Goal: Information Seeking & Learning: Learn about a topic

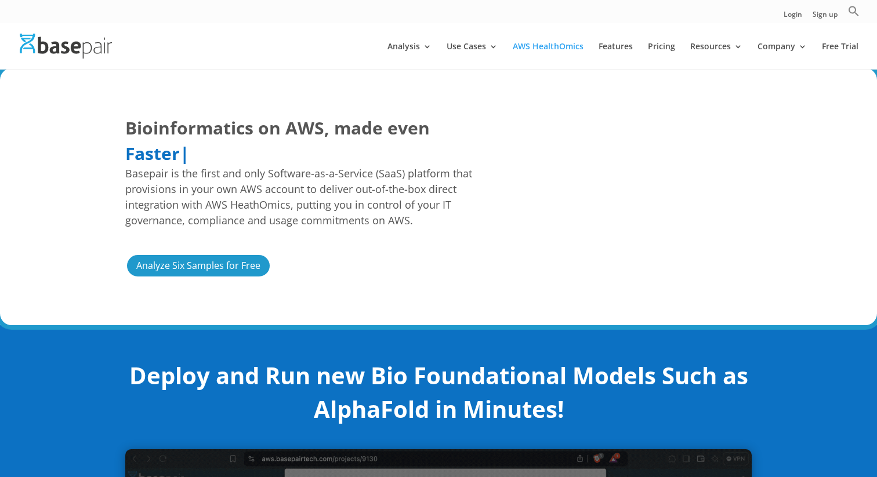
click at [795, 135] on div "Bioinformatics on AWS, made even Easier Faster More Cost Predictable Faster | B…" at bounding box center [438, 196] width 877 height 257
click at [549, 96] on div "Bioinformatics on AWS, made even Easier Faster More Cost Predictable Mo | Basep…" at bounding box center [438, 196] width 877 height 257
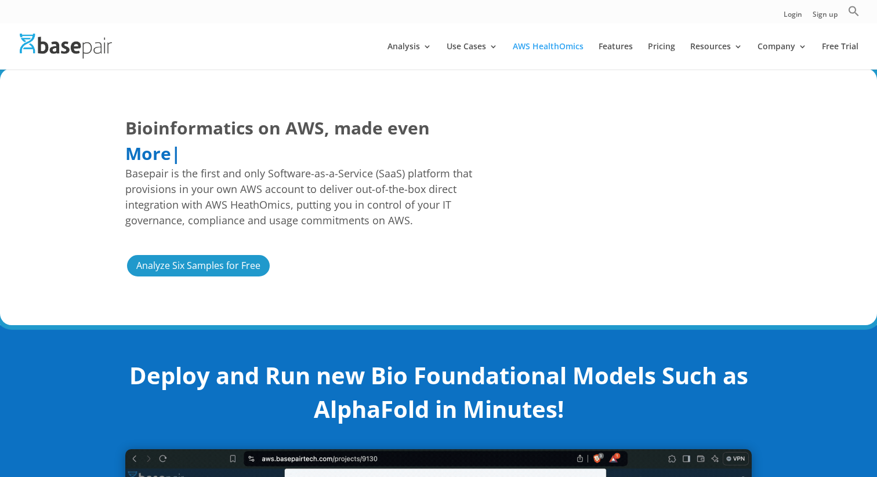
click at [56, 57] on img at bounding box center [66, 46] width 92 height 25
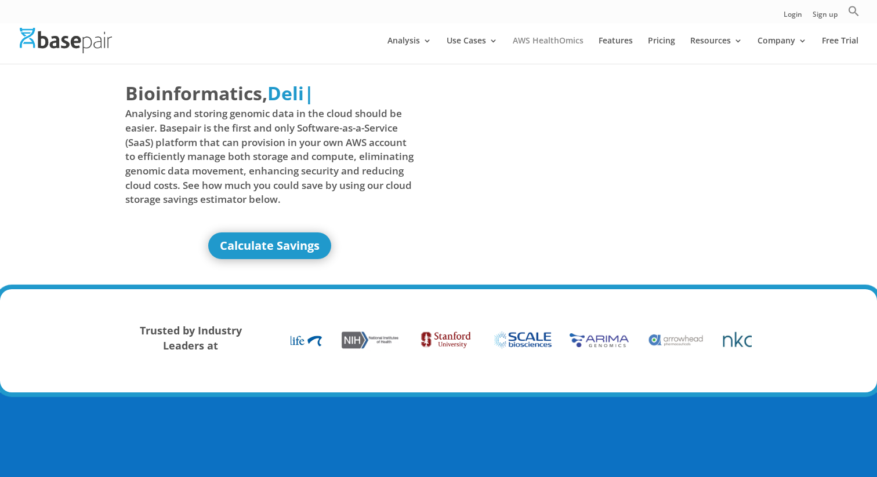
click at [553, 37] on link "AWS HealthOmics" at bounding box center [548, 50] width 71 height 27
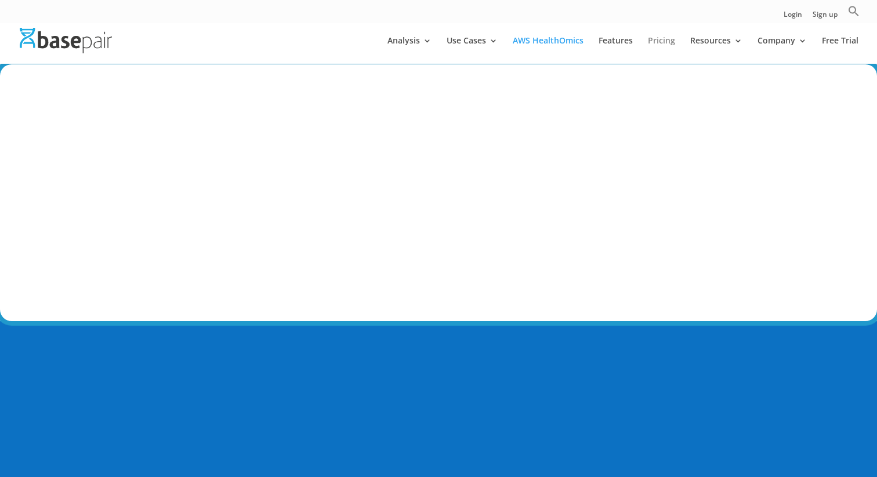
click at [665, 41] on link "Pricing" at bounding box center [661, 50] width 27 height 27
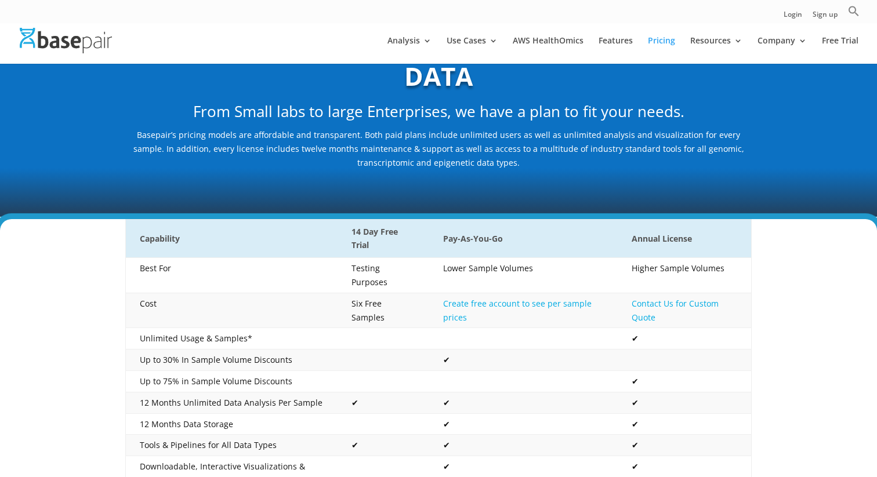
scroll to position [157, 0]
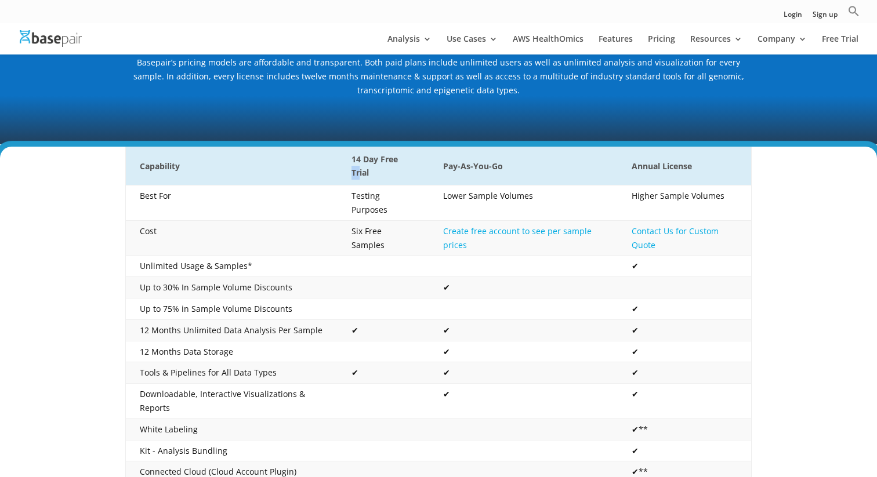
drag, startPoint x: 352, startPoint y: 168, endPoint x: 358, endPoint y: 178, distance: 11.3
click at [358, 178] on th "14 Day Free Trial" at bounding box center [384, 166] width 92 height 39
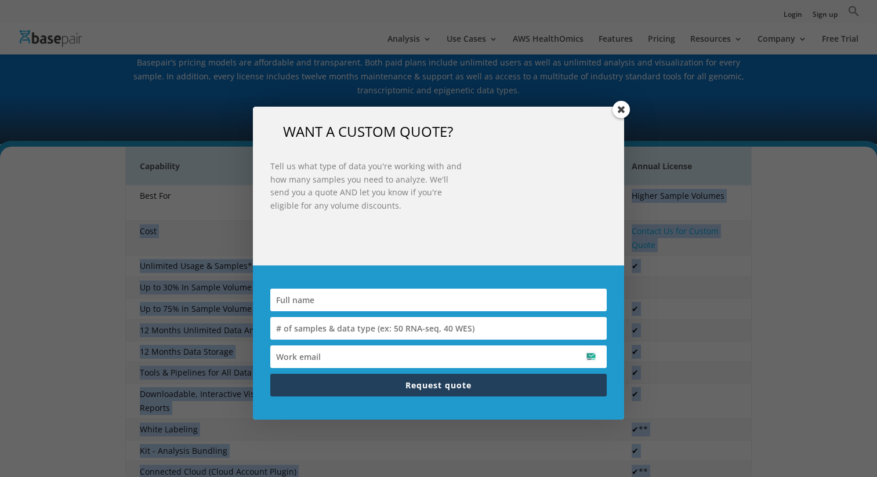
drag, startPoint x: 440, startPoint y: 196, endPoint x: 603, endPoint y: 196, distance: 162.4
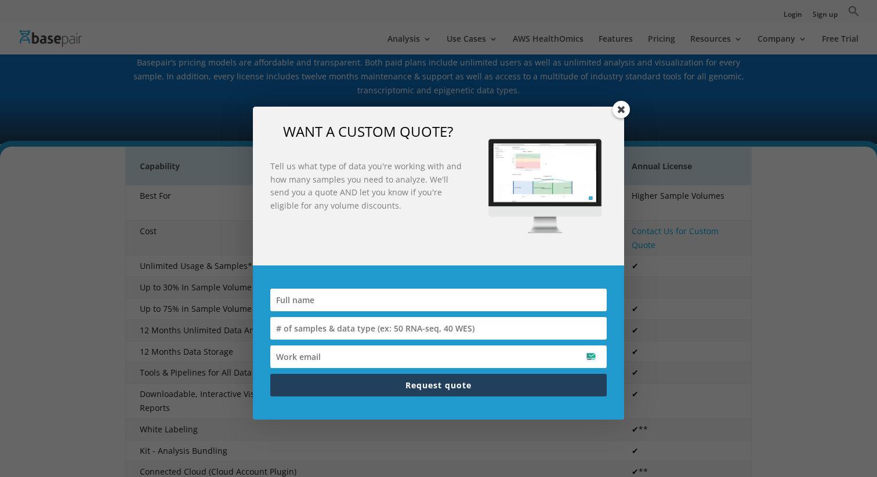
click at [621, 112] on span at bounding box center [621, 109] width 17 height 17
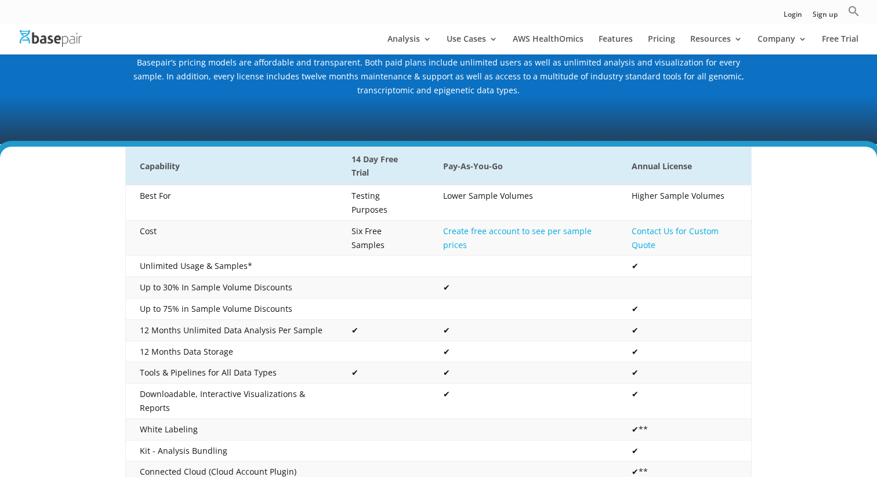
click at [842, 198] on div "Capability 14 Day Free Trial Pay-As-You-Go Annual License Best For Testing Purp…" at bounding box center [438, 434] width 877 height 575
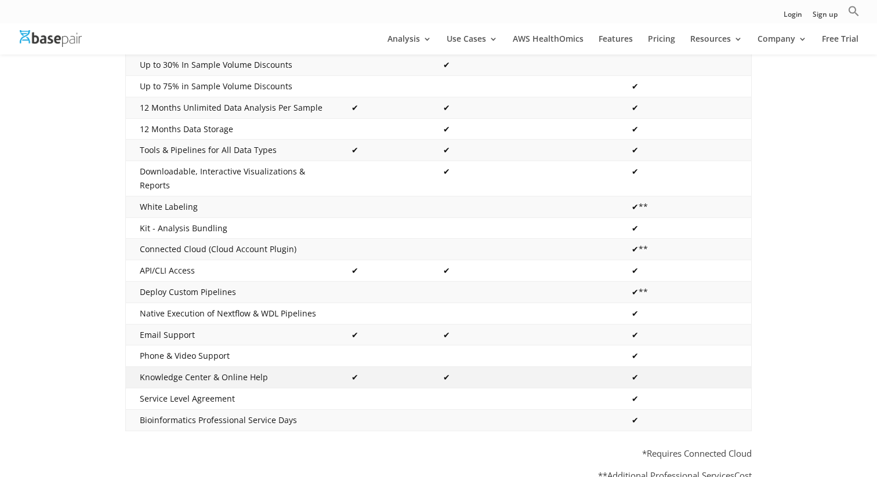
scroll to position [365, 0]
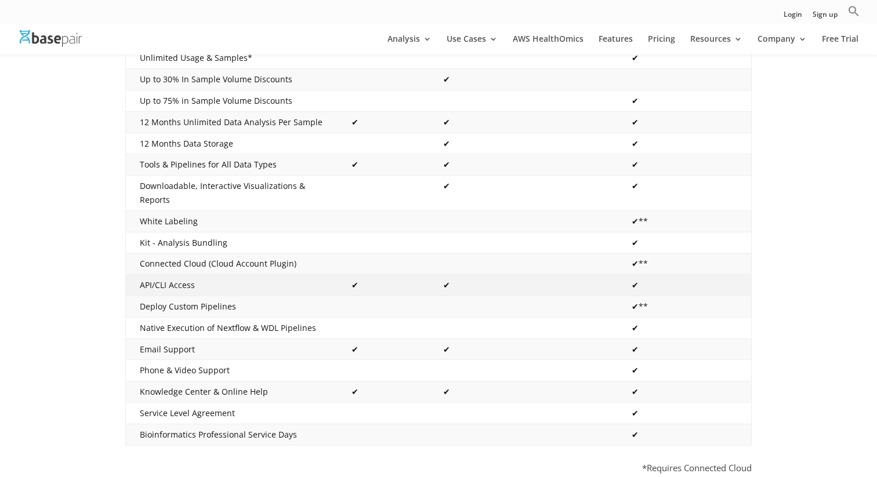
click at [162, 275] on td "API/CLI Access" at bounding box center [232, 285] width 212 height 21
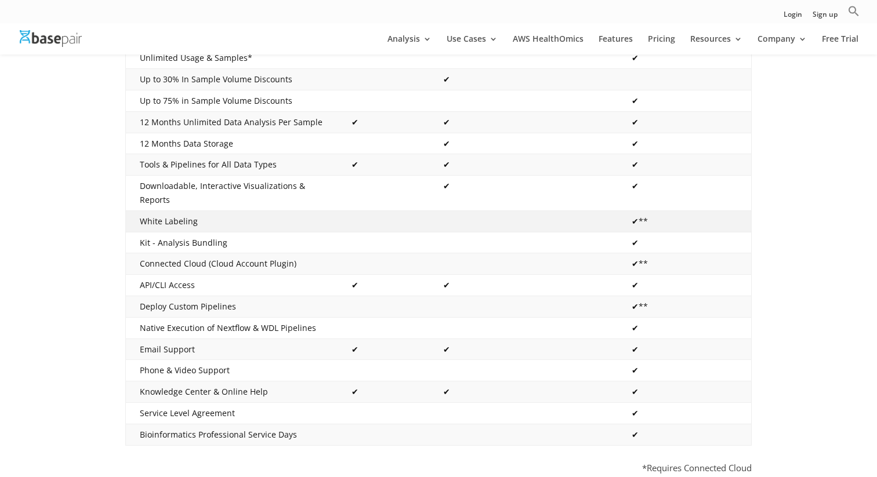
click at [725, 211] on td "✔**" at bounding box center [684, 221] width 133 height 21
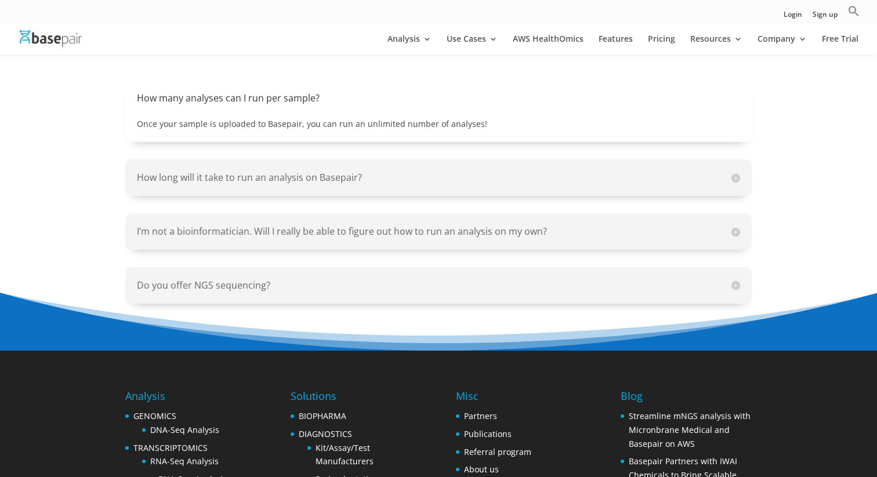
scroll to position [1306, 0]
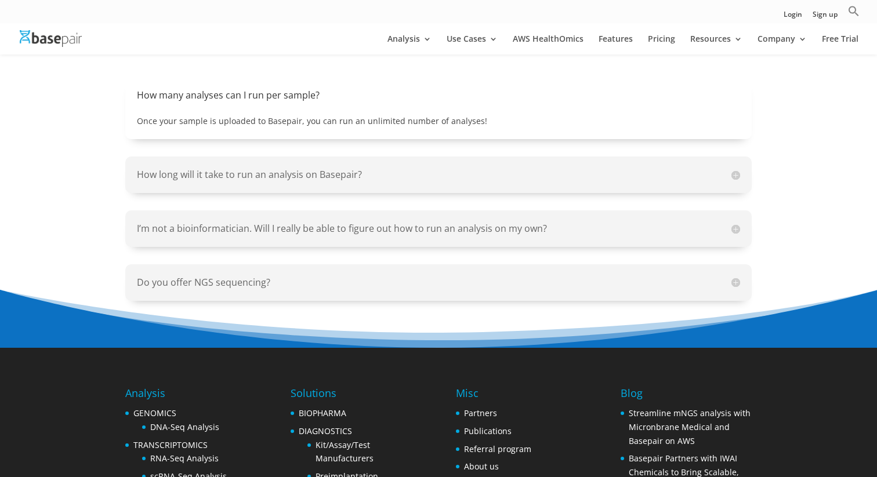
click at [255, 280] on div "Do you offer NGS sequencing? We specialize in NGS analysis and do not offer NGS…" at bounding box center [438, 283] width 626 height 37
click at [736, 276] on h5 "Do you offer NGS sequencing?" at bounding box center [438, 282] width 603 height 13
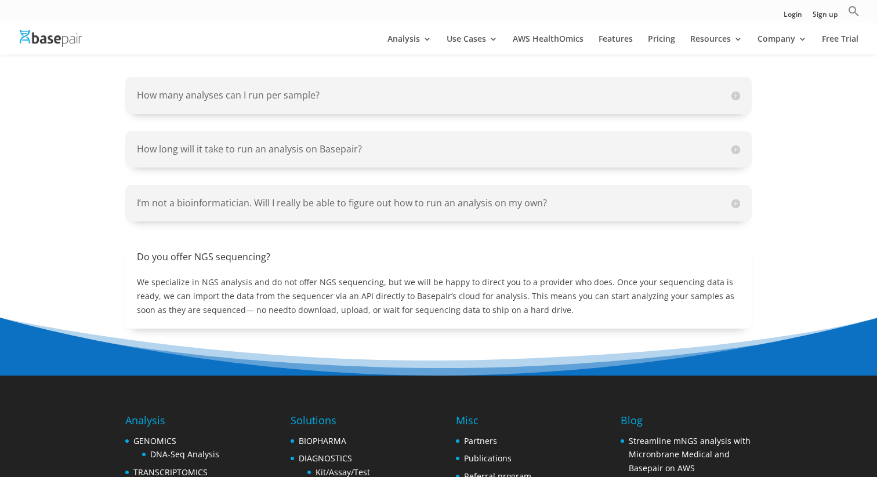
click at [736, 197] on h5 "I’m not a bioinformatician. Will I really be able to figure out how to run an a…" at bounding box center [438, 203] width 603 height 13
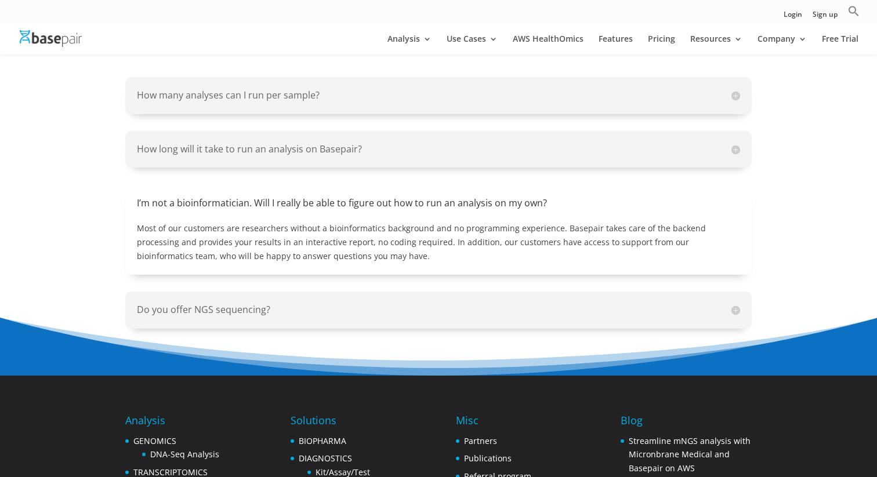
click at [733, 143] on h5 "How long will it take to run an analysis on Basepair?" at bounding box center [438, 149] width 603 height 13
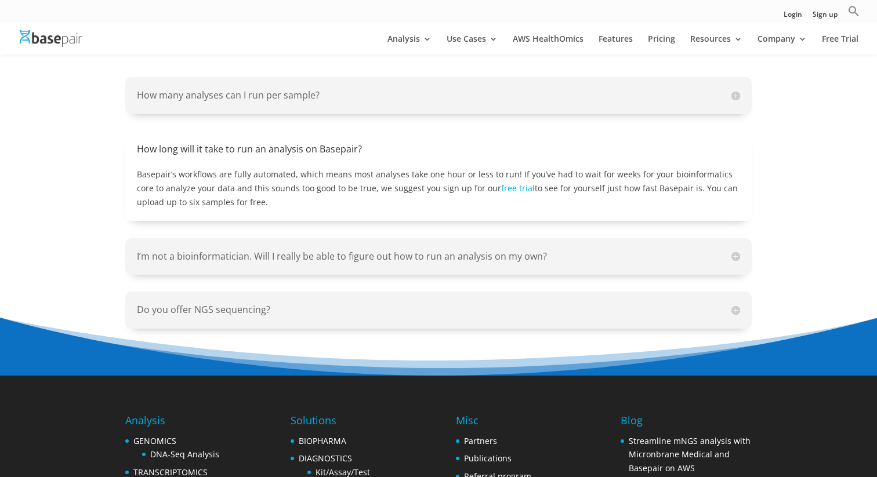
click at [734, 89] on h5 "How many analyses can I run per sample?" at bounding box center [438, 95] width 603 height 13
